Goal: Task Accomplishment & Management: Manage account settings

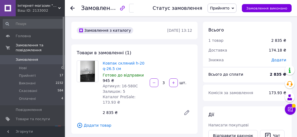
scroll to position [285, 0]
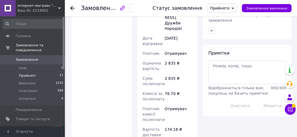
click at [28, 73] on span "Прийняті" at bounding box center [27, 75] width 17 height 5
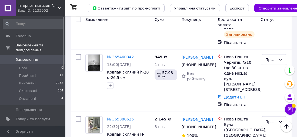
scroll to position [767, 0]
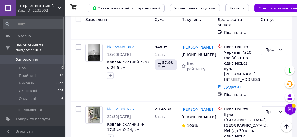
drag, startPoint x: 295, startPoint y: 84, endPoint x: 295, endPoint y: 90, distance: 6.0
click at [295, 90] on div at bounding box center [290, 84] width 11 height 14
drag, startPoint x: 295, startPoint y: 90, endPoint x: 296, endPoint y: 97, distance: 6.5
click at [296, 97] on div at bounding box center [290, 83] width 11 height 37
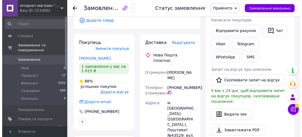
scroll to position [99, 0]
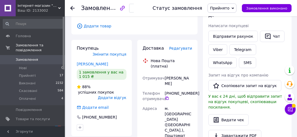
click at [188, 46] on span "Редагувати" at bounding box center [180, 48] width 23 height 4
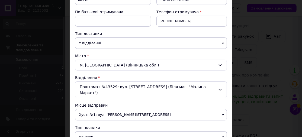
scroll to position [98, 0]
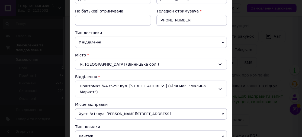
click at [220, 86] on div "Поштомат №43529: вул. Соборна, 80 (Біля маг. "Малина Маркет")" at bounding box center [151, 88] width 152 height 17
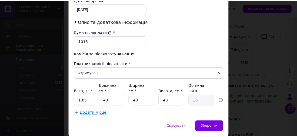
scroll to position [266, 0]
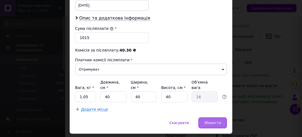
click at [218, 120] on span "Зберегти" at bounding box center [212, 122] width 17 height 4
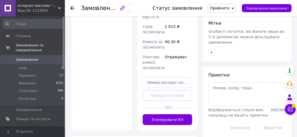
scroll to position [266, 0]
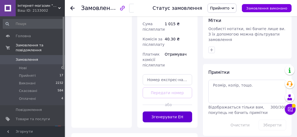
click at [175, 111] on button "Згенерувати ЕН" at bounding box center [168, 116] width 50 height 11
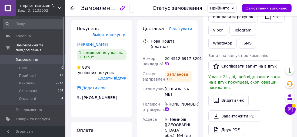
scroll to position [107, 0]
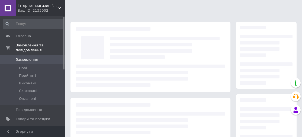
scroll to position [107, 0]
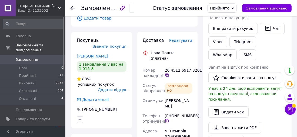
click at [180, 38] on span "Редагувати" at bounding box center [180, 40] width 23 height 4
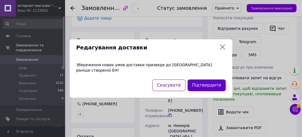
click at [201, 79] on button "Підтвердити" at bounding box center [206, 85] width 38 height 12
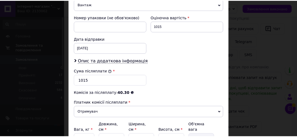
scroll to position [266, 0]
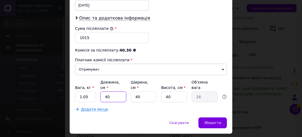
click at [110, 91] on input "40" at bounding box center [113, 96] width 26 height 11
type input "4"
type input "1.6"
type input "6"
type input "2.4"
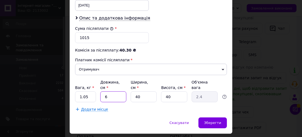
type input "60"
type input "24"
type input "60"
click at [171, 91] on input "40" at bounding box center [174, 96] width 26 height 11
type input "4"
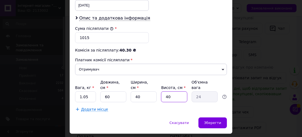
type input "2.4"
type input "3"
type input "1.8"
type input "34"
type input "20.4"
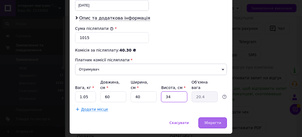
type input "34"
click at [211, 120] on span "Зберегти" at bounding box center [212, 122] width 17 height 4
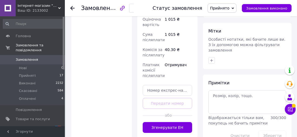
scroll to position [256, 0]
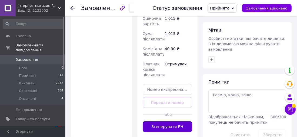
click at [165, 121] on button "Згенерувати ЕН" at bounding box center [168, 126] width 50 height 11
